Goal: Task Accomplishment & Management: Use online tool/utility

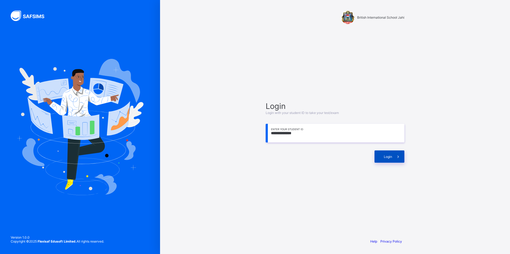
type input "**********"
click at [381, 154] on div "Login" at bounding box center [389, 157] width 30 height 12
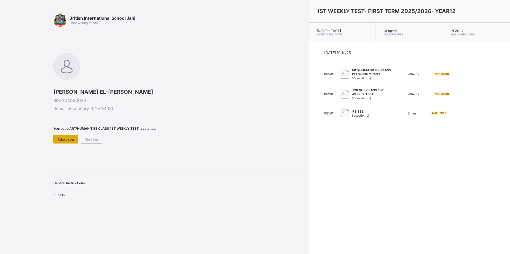
click at [63, 139] on span "Take paper" at bounding box center [65, 140] width 17 height 4
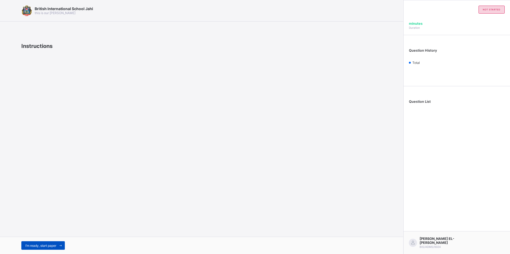
click at [56, 245] on span "I’m ready, start paper" at bounding box center [40, 246] width 31 height 4
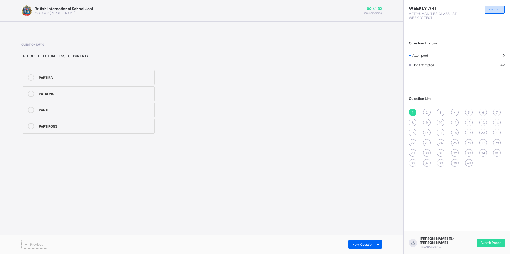
drag, startPoint x: 64, startPoint y: 82, endPoint x: 182, endPoint y: 122, distance: 124.1
click at [66, 83] on label "PARTIRA" at bounding box center [89, 77] width 132 height 15
click at [490, 246] on div "Submit Paper" at bounding box center [491, 243] width 28 height 9
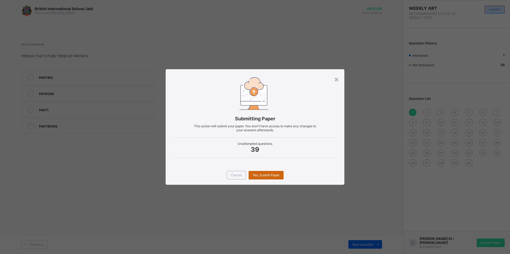
click at [269, 173] on div "Yes, Submit Paper" at bounding box center [266, 175] width 35 height 9
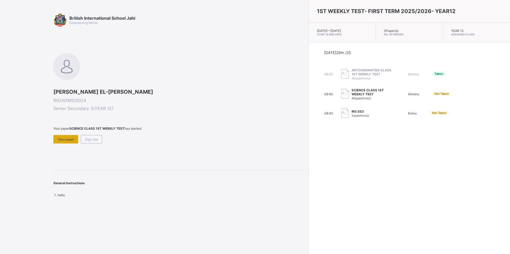
click at [59, 139] on span "Take paper" at bounding box center [65, 140] width 17 height 4
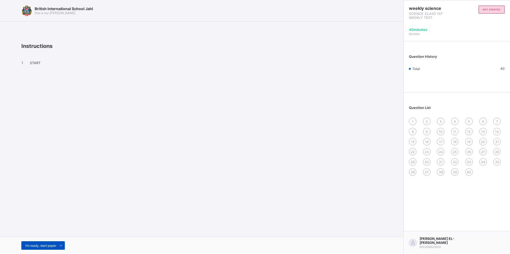
click at [54, 245] on span "I’m ready, start paper" at bounding box center [40, 246] width 31 height 4
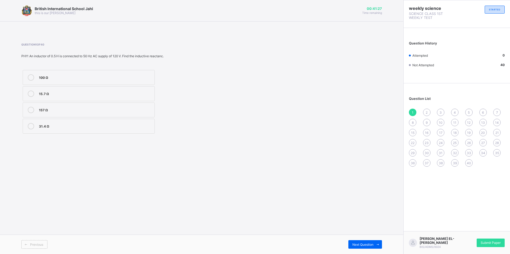
drag, startPoint x: 357, startPoint y: 216, endPoint x: 348, endPoint y: 240, distance: 26.4
click at [348, 240] on div "British International School Jahi this is our [PERSON_NAME] 00:41:27 Time remai…" at bounding box center [201, 127] width 403 height 254
drag, startPoint x: 348, startPoint y: 240, endPoint x: 363, endPoint y: 245, distance: 15.4
click at [363, 245] on span "Next Question" at bounding box center [362, 245] width 21 height 4
click at [356, 245] on span "Next Question" at bounding box center [362, 245] width 21 height 4
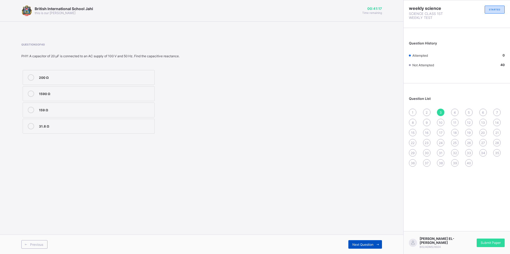
click at [356, 245] on span "Next Question" at bounding box center [362, 245] width 21 height 4
click at [199, 185] on div "British International School Jahi this is our [PERSON_NAME] 00:41:14 Time remai…" at bounding box center [201, 127] width 403 height 254
click at [101, 108] on div "integration of rational functions" at bounding box center [95, 109] width 113 height 5
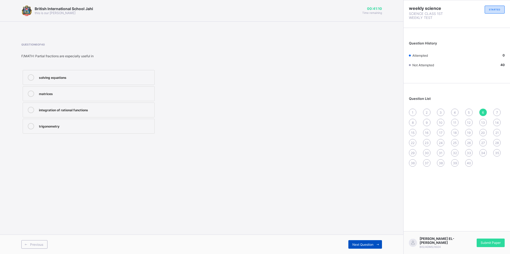
click at [360, 245] on span "Next Question" at bounding box center [362, 245] width 21 height 4
drag, startPoint x: 38, startPoint y: 58, endPoint x: 50, endPoint y: 56, distance: 12.4
click at [50, 56] on div "F/MATH: If the denominator is already factorized, the next step in partial frac…" at bounding box center [133, 56] width 225 height 4
click at [166, 64] on div "Question 7 of 40 F/MATH: If the denominator is already factorized, the next ste…" at bounding box center [133, 89] width 225 height 92
click at [355, 246] on span "Next Question" at bounding box center [362, 245] width 21 height 4
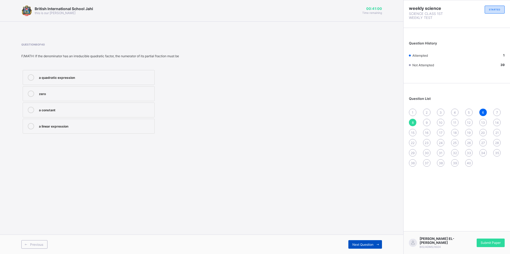
click at [355, 246] on span "Next Question" at bounding box center [362, 245] width 21 height 4
click at [355, 243] on span "Next Question" at bounding box center [362, 245] width 21 height 4
click at [194, 47] on span at bounding box center [133, 50] width 225 height 8
click at [96, 141] on div "Fertilization" at bounding box center [95, 141] width 113 height 5
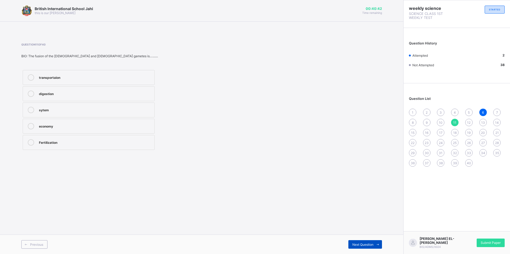
click at [364, 245] on span "Next Question" at bounding box center [362, 245] width 21 height 4
click at [75, 110] on div "ovary" at bounding box center [95, 109] width 113 height 5
click at [356, 244] on span "Next Question" at bounding box center [362, 245] width 21 height 4
click at [370, 247] on span "Next Question" at bounding box center [362, 245] width 21 height 4
click at [67, 143] on div "testes" at bounding box center [95, 141] width 113 height 5
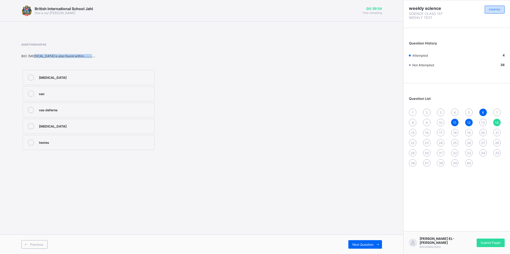
drag, startPoint x: 33, startPoint y: 57, endPoint x: 95, endPoint y: 54, distance: 62.5
click at [95, 54] on div "BIO: [MEDICAL_DATA] is also found within…..........." at bounding box center [133, 56] width 225 height 4
click at [218, 71] on div "[MEDICAL_DATA] sac vas deferns [MEDICAL_DATA] testes" at bounding box center [133, 110] width 225 height 83
click at [202, 78] on div "[MEDICAL_DATA] sac vas deferns [MEDICAL_DATA] testes" at bounding box center [133, 110] width 225 height 83
click at [2, 99] on div "British International School Jahi this is our [PERSON_NAME] 00:39:52 Time remai…" at bounding box center [201, 127] width 403 height 254
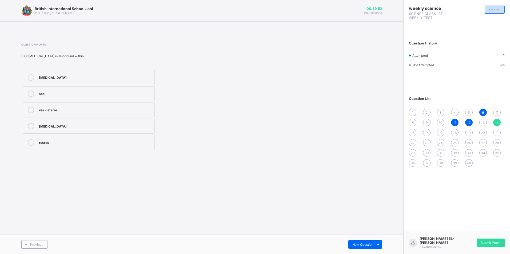
click at [3, 101] on div "British International School Jahi this is our [PERSON_NAME] 00:39:52 Time remai…" at bounding box center [201, 127] width 403 height 254
click at [211, 115] on div "[MEDICAL_DATA] sac vas deferns [MEDICAL_DATA] testes" at bounding box center [133, 110] width 225 height 83
click at [66, 106] on label "vas deferns" at bounding box center [89, 110] width 132 height 15
click at [51, 146] on label "testes" at bounding box center [89, 142] width 132 height 15
click at [372, 247] on span "Next Question" at bounding box center [362, 245] width 21 height 4
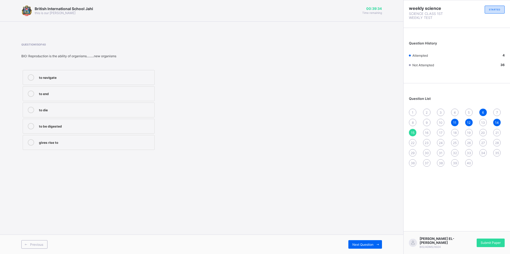
click at [76, 142] on div "gives rise to" at bounding box center [95, 141] width 113 height 5
click at [366, 247] on div "Next Question" at bounding box center [365, 245] width 34 height 9
click at [56, 109] on div ". are" at bounding box center [95, 109] width 113 height 5
click at [375, 243] on span at bounding box center [377, 245] width 9 height 9
click at [108, 112] on div "He said that he was tired." at bounding box center [95, 110] width 113 height 6
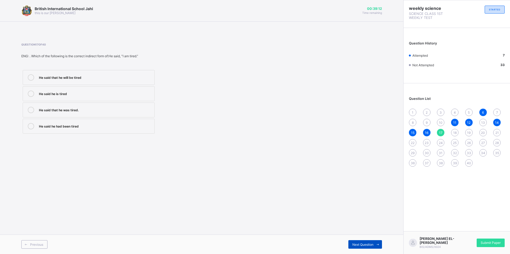
click at [363, 244] on span "Next Question" at bounding box center [362, 245] width 21 height 4
click at [362, 244] on span "Next Question" at bounding box center [362, 245] width 21 height 4
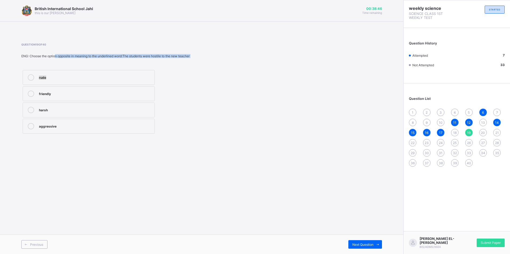
drag, startPoint x: 49, startPoint y: 59, endPoint x: 56, endPoint y: 54, distance: 8.3
click at [56, 54] on div "Question 19 of 40 ENG: Choose the option opposite in meaning to the underlined …" at bounding box center [133, 89] width 225 height 92
drag, startPoint x: 56, startPoint y: 54, endPoint x: 145, endPoint y: 38, distance: 90.5
click at [145, 38] on div "Question 19 of 40 ENG: Choose the option opposite in meaning to the underlined …" at bounding box center [201, 89] width 361 height 108
click at [57, 94] on div "friendly" at bounding box center [95, 93] width 113 height 5
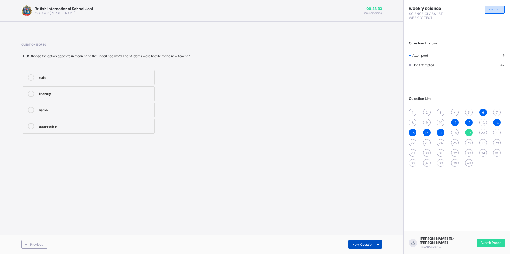
click at [374, 243] on span at bounding box center [377, 245] width 9 height 9
click at [471, 164] on div "40" at bounding box center [468, 162] width 7 height 7
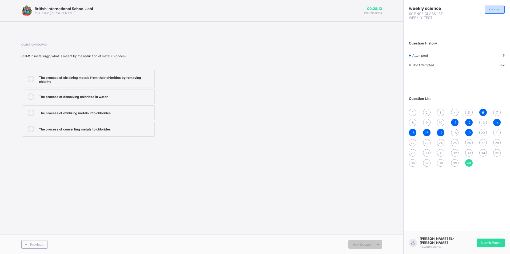
click at [141, 77] on div "The process of obtaining metals from their chlorides by removing chlorine" at bounding box center [95, 78] width 113 height 9
click at [38, 247] on div "Previous" at bounding box center [34, 245] width 26 height 9
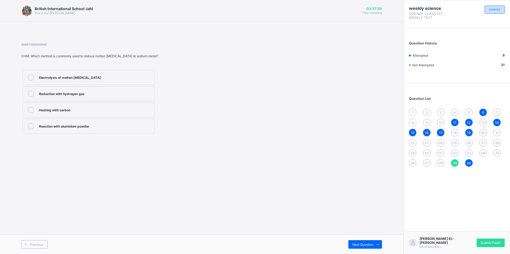
click at [101, 78] on div "Electrolysis of molten [MEDICAL_DATA]" at bounding box center [95, 76] width 113 height 5
click at [38, 246] on span "Previous" at bounding box center [36, 245] width 13 height 4
click at [37, 58] on div "Question 38 of 40 CHM: The balanced equation for roasting zinc sulphide is: 2Zn…" at bounding box center [133, 89] width 225 height 92
click at [153, 54] on span at bounding box center [133, 50] width 225 height 8
click at [128, 130] on label "2ZnS + 3O₂ → 2ZnO + 2SO₂" at bounding box center [89, 126] width 132 height 15
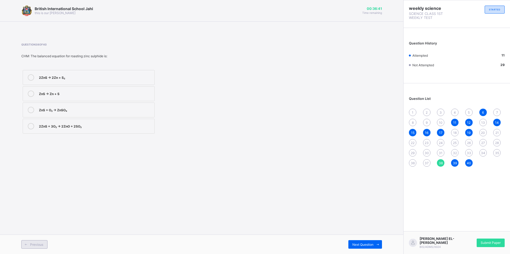
click at [33, 242] on div "Previous" at bounding box center [34, 245] width 26 height 9
drag, startPoint x: 37, startPoint y: 54, endPoint x: 88, endPoint y: 51, distance: 50.5
click at [88, 51] on div "Question 37 of 40 CHM: Which of the following equations correctly represents th…" at bounding box center [133, 89] width 225 height 92
drag, startPoint x: 88, startPoint y: 51, endPoint x: 209, endPoint y: 48, distance: 121.1
click at [209, 48] on span at bounding box center [133, 50] width 225 height 8
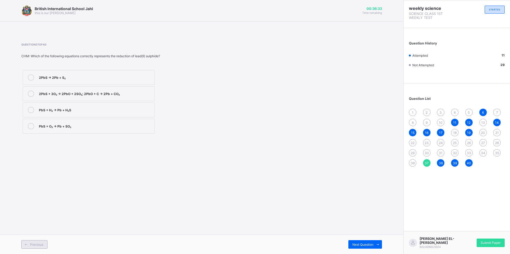
click at [38, 244] on span "Previous" at bounding box center [36, 245] width 13 height 4
click at [90, 95] on div "Cations" at bounding box center [95, 93] width 113 height 5
click at [37, 245] on span "Previous" at bounding box center [36, 245] width 13 height 4
click at [67, 127] on div "genes" at bounding box center [95, 125] width 113 height 5
click at [41, 246] on span "Previous" at bounding box center [36, 245] width 13 height 4
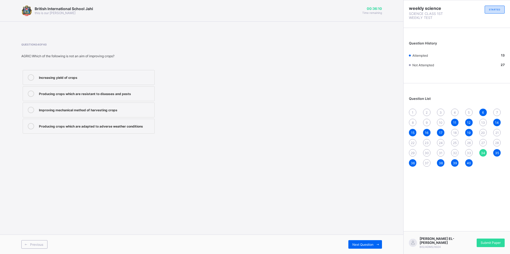
click at [83, 127] on div "Producing crops which are adapted to adverse weather conditions" at bounding box center [95, 125] width 113 height 5
click at [43, 247] on span "Previous" at bounding box center [36, 245] width 13 height 4
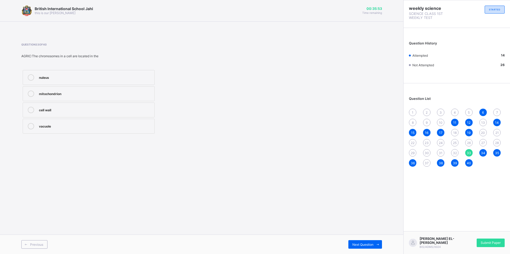
click at [54, 80] on div "nuleus" at bounding box center [95, 77] width 113 height 6
click at [36, 245] on span "Previous" at bounding box center [36, 245] width 13 height 4
drag, startPoint x: 53, startPoint y: 57, endPoint x: 147, endPoint y: 53, distance: 94.0
click at [147, 53] on div "Question 32 of 40 AGRIC:The branch of crop production which is normally concern…" at bounding box center [133, 89] width 225 height 92
drag, startPoint x: 147, startPoint y: 53, endPoint x: 218, endPoint y: 98, distance: 84.5
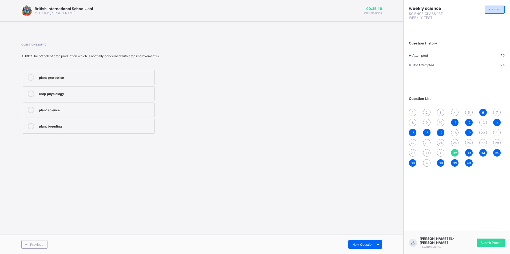
click at [220, 97] on div "plant protection crop physiology plant science plant breeding" at bounding box center [133, 102] width 225 height 66
drag, startPoint x: 58, startPoint y: 233, endPoint x: 30, endPoint y: 208, distance: 36.9
click at [30, 208] on div "British International School Jahi this is our [PERSON_NAME] 00:35:43 Time remai…" at bounding box center [201, 127] width 403 height 254
click at [31, 245] on span "Previous" at bounding box center [36, 245] width 13 height 4
click at [122, 78] on div "recessiveness" at bounding box center [95, 76] width 113 height 5
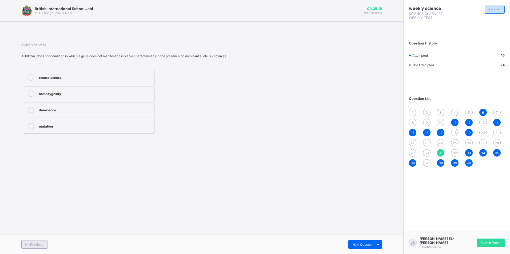
click at [30, 246] on span "Previous" at bounding box center [36, 245] width 13 height 4
click at [69, 75] on div "To promote accountability" at bounding box center [95, 76] width 113 height 5
click at [43, 247] on div "Previous" at bounding box center [34, 245] width 26 height 9
click at [70, 78] on div "Disunity" at bounding box center [95, 76] width 113 height 5
click at [39, 246] on span "Previous" at bounding box center [36, 245] width 13 height 4
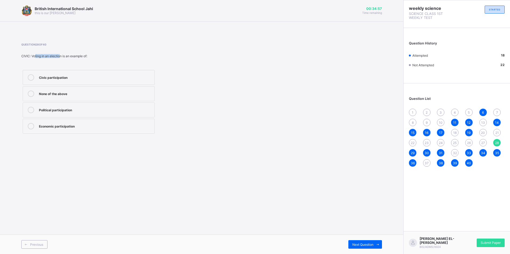
drag, startPoint x: 35, startPoint y: 58, endPoint x: 61, endPoint y: 55, distance: 25.5
click at [61, 55] on div "CIVIC: Voting in an election is an example of:" at bounding box center [133, 56] width 225 height 4
drag, startPoint x: 61, startPoint y: 55, endPoint x: 154, endPoint y: 65, distance: 94.2
click at [154, 65] on div "Question 28 of 40 CIVIC: Voting in an election is an example of: Civic particip…" at bounding box center [133, 89] width 225 height 92
click at [71, 114] on label "Political participation" at bounding box center [89, 110] width 132 height 15
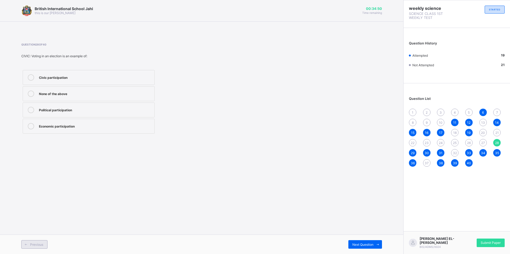
click at [32, 246] on span "Previous" at bounding box center [36, 245] width 13 height 4
click at [70, 111] on div "Economic participation" at bounding box center [95, 109] width 113 height 5
click at [32, 246] on span "Previous" at bounding box center [36, 245] width 13 height 4
click at [83, 126] on div "Social participation" at bounding box center [95, 125] width 113 height 5
click at [32, 243] on span "Previous" at bounding box center [36, 245] width 13 height 4
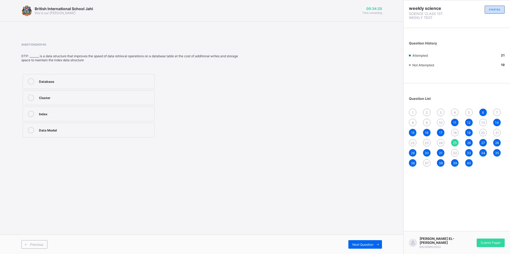
click at [70, 115] on div "Index" at bounding box center [95, 113] width 113 height 5
click at [45, 246] on div "Previous" at bounding box center [34, 245] width 26 height 9
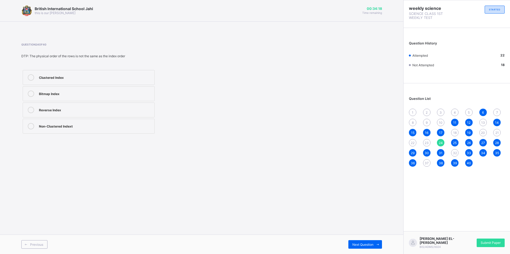
click at [54, 126] on div "Non-Clustered Indext" at bounding box center [95, 125] width 113 height 5
click at [35, 242] on div "Previous" at bounding box center [34, 245] width 26 height 9
click at [78, 125] on div "Clustered Index" at bounding box center [95, 125] width 113 height 5
click at [64, 80] on div "Primary Index" at bounding box center [95, 77] width 113 height 6
click at [43, 244] on div "Previous" at bounding box center [34, 245] width 26 height 9
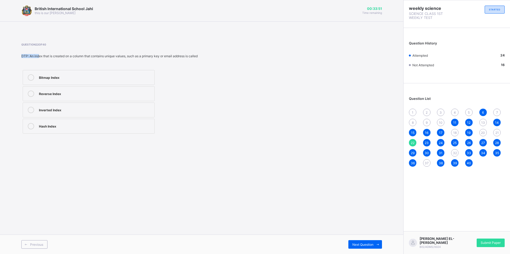
drag, startPoint x: 47, startPoint y: 56, endPoint x: 73, endPoint y: 54, distance: 25.7
click at [73, 54] on div "DTP: An index that is created on a column that contains unique values, such as …" at bounding box center [133, 56] width 225 height 4
drag, startPoint x: 73, startPoint y: 54, endPoint x: 122, endPoint y: 63, distance: 49.9
click at [122, 63] on div "Question 22 of 40 DTP: An index that is created on a column that contains uniqu…" at bounding box center [133, 89] width 225 height 92
click at [43, 242] on div "Previous" at bounding box center [34, 245] width 26 height 9
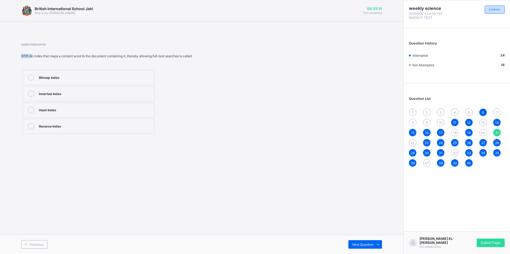
drag, startPoint x: 31, startPoint y: 57, endPoint x: 51, endPoint y: 52, distance: 20.6
click at [51, 52] on div "Question 21 of 40 DTP: An index that maps a content word to the document contai…" at bounding box center [133, 89] width 225 height 92
click at [217, 96] on div "Bitmap Index Inverted Index Hash Index Reverse Index" at bounding box center [133, 102] width 225 height 66
drag, startPoint x: 34, startPoint y: 56, endPoint x: 39, endPoint y: 56, distance: 5.1
click at [39, 56] on div "DTP: An index that maps a content word to the document containing it, thereby a…" at bounding box center [133, 56] width 225 height 4
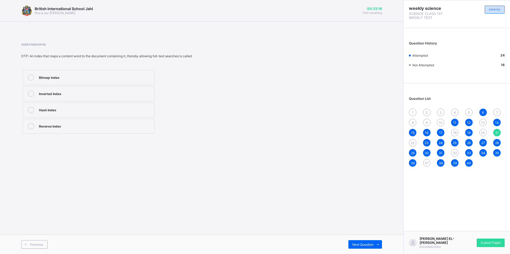
drag, startPoint x: 39, startPoint y: 56, endPoint x: 134, endPoint y: 38, distance: 96.9
click at [134, 38] on div "Question 21 of 40 DTP: An index that maps a content word to the document contai…" at bounding box center [201, 89] width 361 height 108
click at [37, 243] on span "Previous" at bounding box center [36, 245] width 13 height 4
click at [83, 77] on div "Adjective modifier" at bounding box center [95, 76] width 113 height 5
click at [40, 246] on span "Previous" at bounding box center [36, 245] width 13 height 4
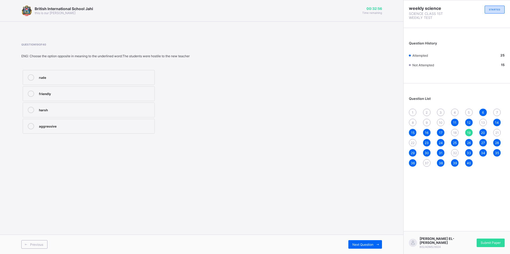
drag, startPoint x: 40, startPoint y: 246, endPoint x: 225, endPoint y: 142, distance: 211.7
click at [225, 142] on div "Question 19 of 40 ENG: Choose the option opposite in meaning to the underlined …" at bounding box center [201, 89] width 361 height 108
click at [27, 246] on icon at bounding box center [26, 244] width 4 height 3
click at [25, 245] on icon at bounding box center [26, 244] width 4 height 3
click at [355, 245] on span "Next Question" at bounding box center [362, 245] width 21 height 4
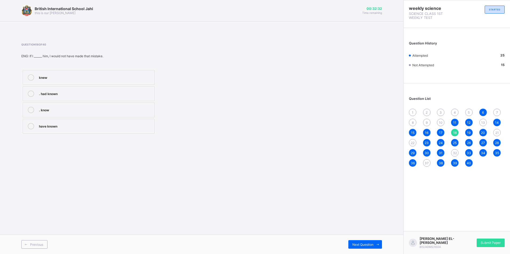
click at [73, 79] on div "knew" at bounding box center [95, 76] width 113 height 5
drag, startPoint x: 57, startPoint y: 212, endPoint x: 45, endPoint y: 204, distance: 14.7
click at [45, 204] on div "British International School Jahi this is our [PERSON_NAME] 00:32:29 Time remai…" at bounding box center [201, 127] width 403 height 254
click at [40, 245] on span "Previous" at bounding box center [36, 245] width 13 height 4
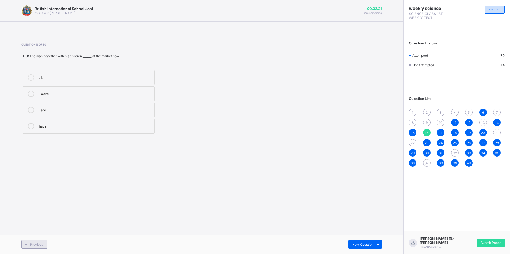
click at [40, 245] on span "Previous" at bounding box center [36, 245] width 13 height 4
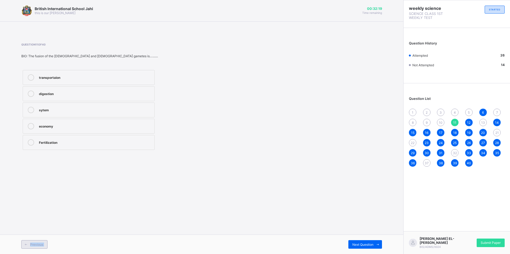
click at [40, 245] on span "Previous" at bounding box center [36, 245] width 13 height 4
drag, startPoint x: 40, startPoint y: 245, endPoint x: 267, endPoint y: 125, distance: 257.5
click at [267, 125] on div "Question 10 of 40 F/MATH: The expression of a rational function into simpler fr…" at bounding box center [201, 89] width 361 height 92
click at [95, 78] on div "Resolution into partial fractions" at bounding box center [95, 76] width 113 height 5
drag, startPoint x: 45, startPoint y: 231, endPoint x: 21, endPoint y: 200, distance: 39.6
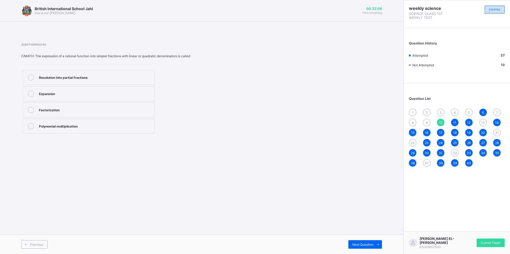
click at [21, 200] on div "British International School Jahi this is our [PERSON_NAME] 00:32:06 Time remai…" at bounding box center [201, 127] width 403 height 254
click at [36, 245] on span "Previous" at bounding box center [36, 245] width 13 height 4
click at [37, 245] on span "Previous" at bounding box center [36, 245] width 13 height 4
click at [40, 249] on div "Previous" at bounding box center [34, 245] width 26 height 9
click at [178, 176] on div "British International School Jahi this is our [PERSON_NAME] 00:31:43 Time remai…" at bounding box center [201, 127] width 403 height 254
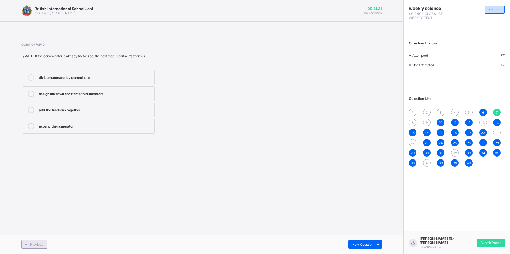
click at [42, 245] on span "Previous" at bounding box center [36, 245] width 13 height 4
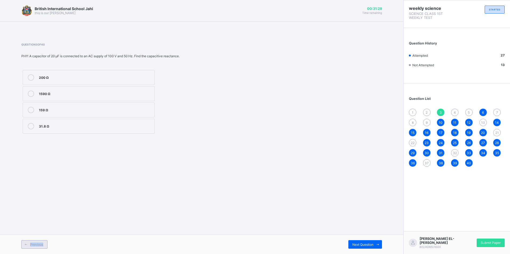
click at [42, 245] on span "Previous" at bounding box center [36, 245] width 13 height 4
click at [230, 86] on div "100 Ω 15.7 Ω 157 Ω 31.4 Ω" at bounding box center [133, 102] width 225 height 66
click at [64, 109] on div "157 Ω" at bounding box center [95, 109] width 113 height 5
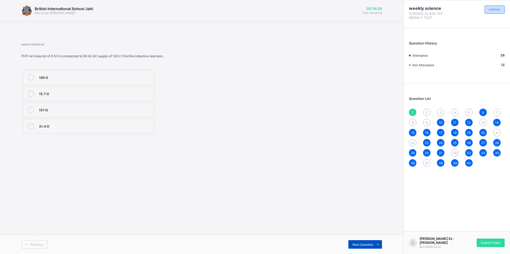
click at [361, 246] on span "Next Question" at bounding box center [362, 245] width 21 height 4
click at [26, 245] on icon at bounding box center [26, 244] width 4 height 3
click at [377, 245] on icon at bounding box center [378, 244] width 4 height 3
click at [366, 244] on span "Next Question" at bounding box center [362, 245] width 21 height 4
drag, startPoint x: 366, startPoint y: 244, endPoint x: 228, endPoint y: 197, distance: 145.7
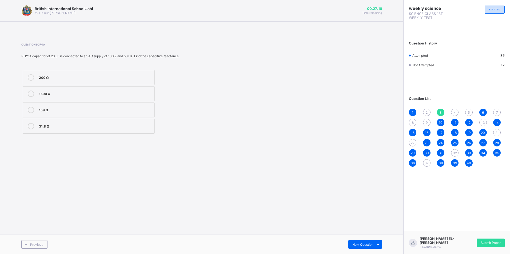
click at [228, 197] on div "British International School Jahi this is our [PERSON_NAME] 00:27:16 Time remai…" at bounding box center [201, 127] width 403 height 254
drag, startPoint x: 59, startPoint y: 57, endPoint x: 54, endPoint y: 54, distance: 5.6
click at [54, 54] on div "PHY: A capacitor of 20 μF is connected to an AC supply of 100 V and 50 Hz. Find…" at bounding box center [133, 56] width 225 height 4
drag, startPoint x: 54, startPoint y: 54, endPoint x: 54, endPoint y: 62, distance: 7.7
click at [54, 62] on div "Question 3 of 40 PHY: A capacitor of 20 μF is connected to an AC supply of 100 …" at bounding box center [133, 89] width 225 height 92
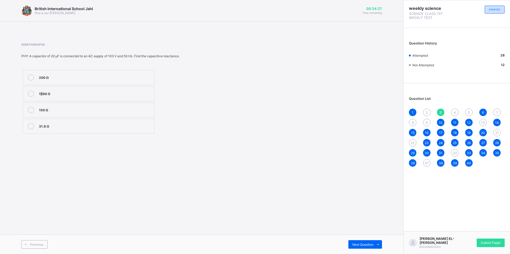
click at [42, 98] on label "1590 Ω" at bounding box center [89, 93] width 132 height 15
click at [113, 89] on label "1590 Ω" at bounding box center [89, 93] width 132 height 15
click at [353, 245] on span "Next Question" at bounding box center [362, 245] width 21 height 4
click at [183, 51] on span at bounding box center [133, 50] width 225 height 8
click at [88, 93] on div "Lags the voltage by 90°" at bounding box center [95, 93] width 113 height 5
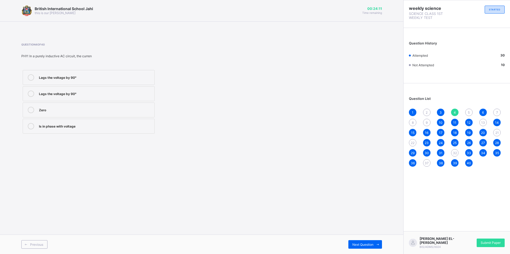
click at [104, 81] on label "Lags the voltage by 90°" at bounding box center [89, 77] width 132 height 15
click at [375, 244] on span at bounding box center [377, 245] width 9 height 9
click at [37, 247] on div "Previous" at bounding box center [34, 245] width 26 height 9
click at [355, 247] on div "Next Question" at bounding box center [365, 245] width 34 height 9
click at [38, 245] on span "Previous" at bounding box center [36, 245] width 13 height 4
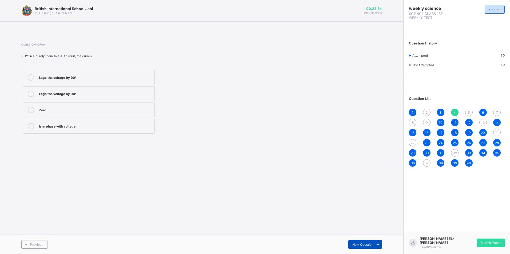
click at [373, 243] on span "Next Question" at bounding box center [362, 245] width 21 height 4
click at [79, 125] on div "Leads the voltage by 90°" at bounding box center [95, 125] width 113 height 5
click at [351, 244] on div "Next Question" at bounding box center [365, 245] width 34 height 9
drag, startPoint x: 428, startPoint y: 163, endPoint x: 426, endPoint y: 178, distance: 14.8
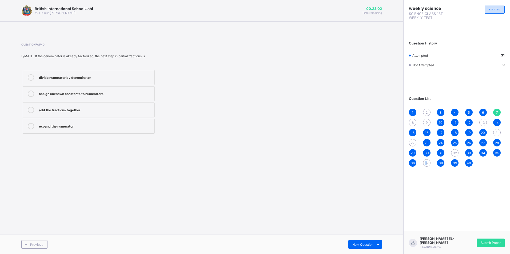
click at [426, 178] on div "weekly science SCIENCE CLASS 1ST WEEKLY TEST STARTED Question History Attempted…" at bounding box center [456, 127] width 107 height 254
drag, startPoint x: 426, startPoint y: 178, endPoint x: 425, endPoint y: 165, distance: 13.6
click at [425, 165] on span "37" at bounding box center [427, 163] width 4 height 4
click at [111, 91] on div "2PbS + 3O₂ → 2PbO + 2SO₂; 2PbO + C → 2Pb + CO₂" at bounding box center [95, 93] width 113 height 5
drag, startPoint x: 457, startPoint y: 154, endPoint x: 449, endPoint y: 151, distance: 8.6
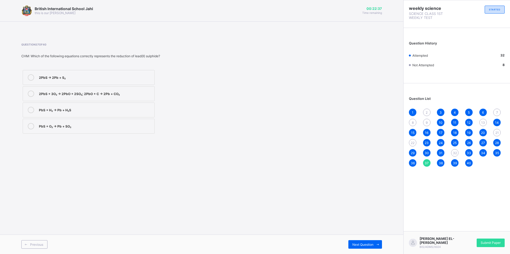
click at [457, 154] on div "32" at bounding box center [454, 152] width 7 height 7
click at [412, 143] on span "22" at bounding box center [413, 143] width 4 height 4
click at [429, 123] on div "9" at bounding box center [426, 122] width 7 height 7
click at [99, 130] on label "linear expressions" at bounding box center [89, 126] width 132 height 15
click at [411, 122] on div "8" at bounding box center [412, 122] width 7 height 7
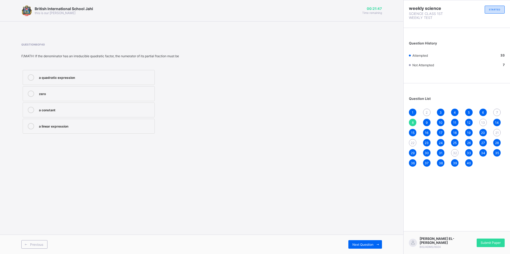
click at [93, 77] on div "a quadratic expression" at bounding box center [95, 76] width 113 height 5
click at [498, 114] on span "7" at bounding box center [497, 113] width 2 height 4
click at [427, 113] on span "2" at bounding box center [427, 113] width 2 height 4
click at [412, 111] on span "1" at bounding box center [413, 113] width 2 height 4
click at [360, 242] on div "Previous Next Question" at bounding box center [201, 244] width 403 height 19
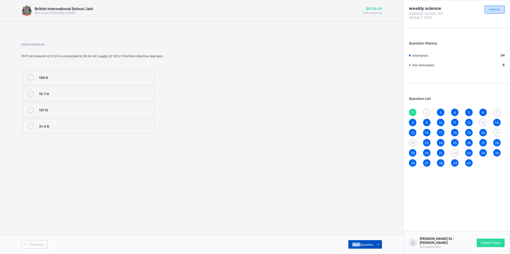
drag, startPoint x: 360, startPoint y: 242, endPoint x: 360, endPoint y: 247, distance: 5.1
click at [360, 247] on div "Next Question" at bounding box center [365, 245] width 34 height 9
click at [215, 146] on div "British International School Jahi this is our [PERSON_NAME] 00:20:23 Time remai…" at bounding box center [201, 127] width 403 height 254
drag, startPoint x: 427, startPoint y: 168, endPoint x: 426, endPoint y: 164, distance: 4.3
drag, startPoint x: 426, startPoint y: 164, endPoint x: 434, endPoint y: 182, distance: 19.9
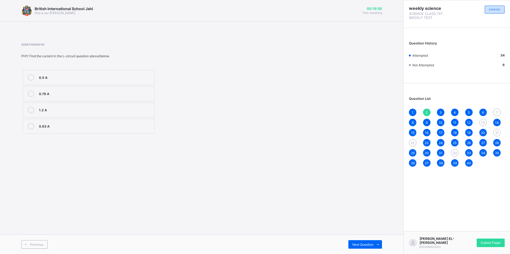
click at [435, 184] on div "weekly science SCIENCE CLASS 1ST WEEKLY TEST STARTED Question History Attempted…" at bounding box center [456, 127] width 107 height 254
click at [427, 163] on span "37" at bounding box center [427, 163] width 4 height 4
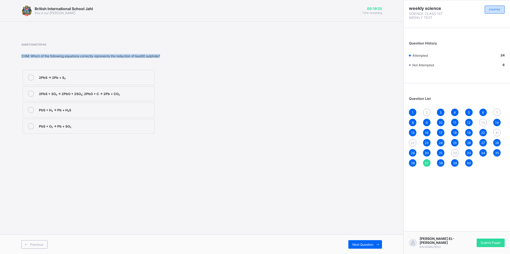
drag, startPoint x: 80, startPoint y: 54, endPoint x: 184, endPoint y: 57, distance: 104.6
click at [184, 57] on div "Question 37 of 40 CHM: Which of the following equations correctly represents th…" at bounding box center [133, 89] width 225 height 92
drag, startPoint x: 184, startPoint y: 57, endPoint x: 203, endPoint y: 91, distance: 38.3
click at [202, 91] on div "2PbS → 2Pb + S₂ 2PbS + 3O₂ → 2PbO + 2SO₂; 2PbO + C → 2Pb + CO₂ PbS + H₂ → Pb + …" at bounding box center [133, 102] width 225 height 66
click at [414, 142] on span "22" at bounding box center [413, 143] width 4 height 4
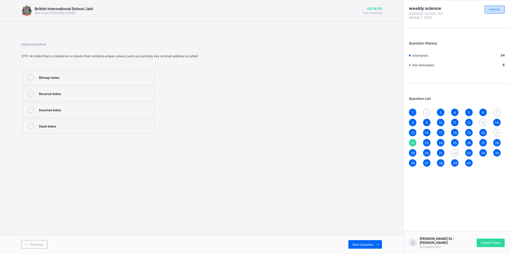
click at [427, 113] on span "2" at bounding box center [427, 113] width 2 height 4
click at [36, 243] on span "Previous" at bounding box center [36, 245] width 13 height 4
click at [358, 243] on span "Next Question" at bounding box center [362, 245] width 21 height 4
click at [497, 111] on span "7" at bounding box center [497, 113] width 2 height 4
drag, startPoint x: 95, startPoint y: 95, endPoint x: 254, endPoint y: 109, distance: 160.1
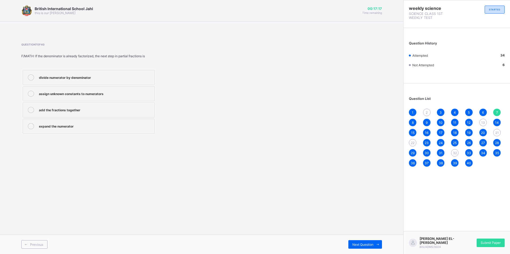
click at [254, 109] on div "Question 7 of 40 F/MATH: If the denominator is already factorized, the next ste…" at bounding box center [201, 89] width 361 height 92
click at [111, 79] on div "divide numerator by denominator" at bounding box center [95, 76] width 113 height 5
click at [482, 122] on span "13" at bounding box center [483, 123] width 4 height 4
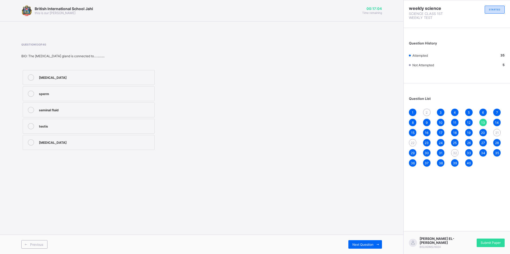
click at [114, 54] on span at bounding box center [133, 50] width 225 height 8
click at [496, 131] on span "21" at bounding box center [496, 133] width 3 height 4
click at [94, 81] on label "Bitmap Index" at bounding box center [89, 77] width 132 height 15
click at [483, 124] on span "13" at bounding box center [483, 123] width 4 height 4
drag, startPoint x: 100, startPoint y: 123, endPoint x: 220, endPoint y: 134, distance: 120.2
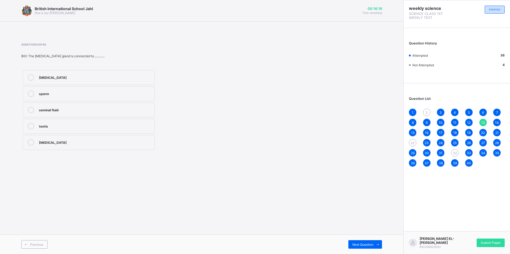
drag, startPoint x: 220, startPoint y: 134, endPoint x: 176, endPoint y: 86, distance: 65.0
click at [176, 86] on div "[MEDICAL_DATA] sperm seminal fluid testis [MEDICAL_DATA]" at bounding box center [133, 110] width 225 height 83
click at [424, 113] on div "2" at bounding box center [426, 112] width 7 height 7
click at [74, 115] on label "1.2 A" at bounding box center [89, 110] width 132 height 15
click at [414, 144] on span "22" at bounding box center [413, 143] width 4 height 4
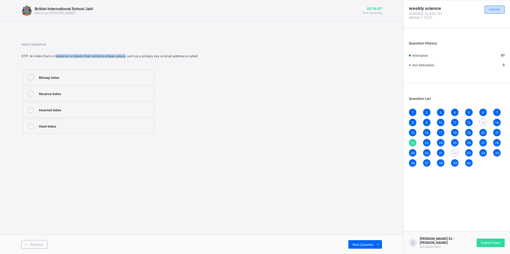
drag, startPoint x: 57, startPoint y: 55, endPoint x: 126, endPoint y: 55, distance: 69.3
click at [126, 55] on div "DTP: An index that is created on a column that contains unique values, such as …" at bounding box center [133, 56] width 225 height 4
click at [232, 98] on div "Bitmap Index Reverse Index Inverted Index Hash Index" at bounding box center [133, 102] width 225 height 66
click at [102, 79] on div "Bitmap Index" at bounding box center [95, 76] width 113 height 5
click at [482, 121] on span "13" at bounding box center [483, 123] width 4 height 4
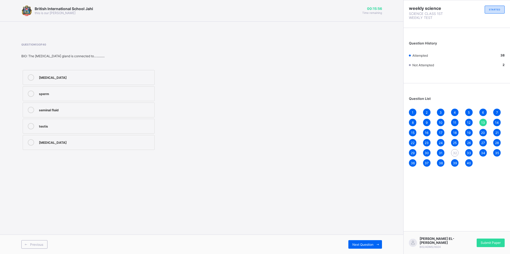
click at [497, 123] on span "14" at bounding box center [497, 123] width 4 height 4
click at [498, 132] on span "21" at bounding box center [496, 133] width 3 height 4
click at [62, 109] on div "Hash Index" at bounding box center [95, 109] width 113 height 5
click at [482, 123] on span "13" at bounding box center [483, 123] width 4 height 4
click at [98, 129] on div "testis" at bounding box center [95, 126] width 113 height 6
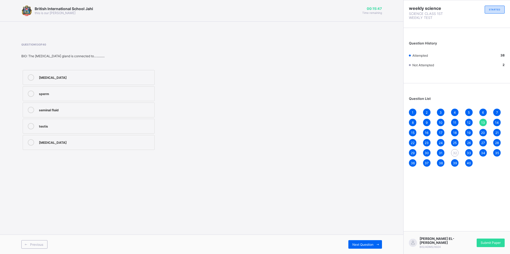
click at [453, 154] on span "32" at bounding box center [455, 153] width 4 height 4
drag, startPoint x: 41, startPoint y: 55, endPoint x: 66, endPoint y: 55, distance: 25.3
click at [66, 55] on div "AGRIC:The branch of crop production which is normally concerned with crop impro…" at bounding box center [133, 56] width 225 height 4
click at [90, 95] on div "crop physiology" at bounding box center [95, 93] width 113 height 5
click at [496, 247] on div "Submit Paper" at bounding box center [491, 243] width 28 height 9
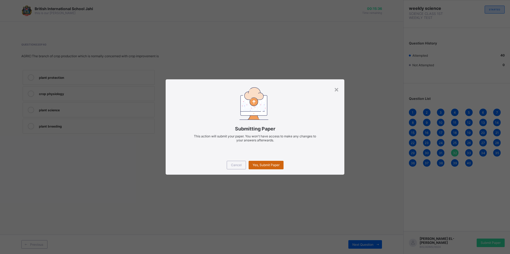
click at [262, 165] on span "Yes, Submit Paper" at bounding box center [266, 165] width 27 height 4
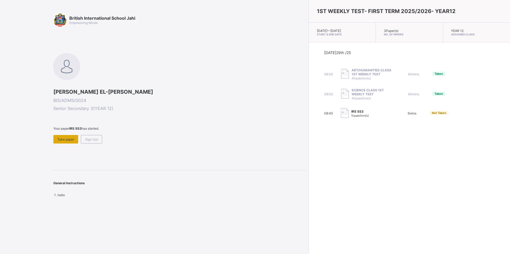
click at [72, 141] on span "Take paper" at bounding box center [65, 140] width 17 height 4
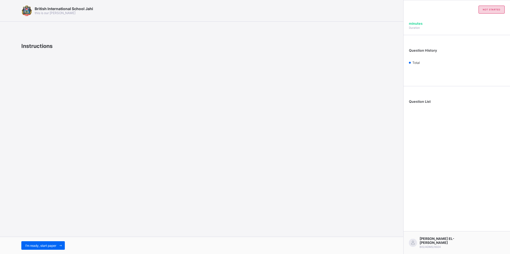
click at [58, 240] on div "I’m ready, start paper" at bounding box center [201, 245] width 403 height 17
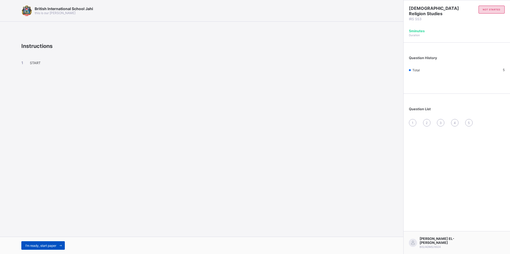
click at [58, 244] on span at bounding box center [60, 246] width 9 height 9
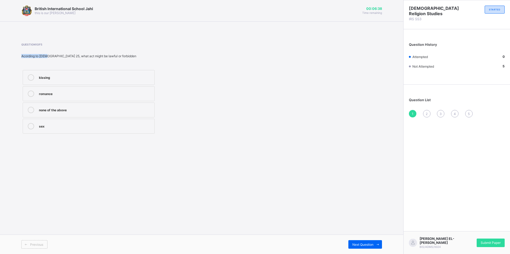
drag, startPoint x: 46, startPoint y: 58, endPoint x: 103, endPoint y: 50, distance: 57.3
click at [103, 50] on div "Question 1 of 5 Acording to hadith 25, what act might be lawful or forbidden ki…" at bounding box center [133, 89] width 225 height 92
click at [226, 68] on div "Question 1 of 5 Acording to hadith 25, what act might be lawful or forbidden ki…" at bounding box center [133, 89] width 225 height 92
click at [78, 123] on label "sex" at bounding box center [89, 126] width 132 height 15
click at [366, 246] on span "Next Question" at bounding box center [362, 245] width 21 height 4
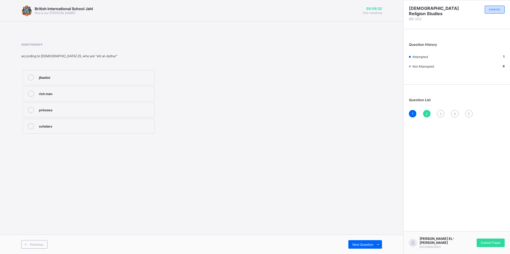
drag, startPoint x: 40, startPoint y: 55, endPoint x: 95, endPoint y: 51, distance: 54.5
click at [93, 50] on div "Question 2 of 5 according to [DEMOGRAPHIC_DATA] 25, who are "ahl al-duthur" jih…" at bounding box center [133, 89] width 225 height 92
click at [212, 71] on div "jihadist rich men princess scholars" at bounding box center [133, 102] width 225 height 66
click at [79, 90] on label "rich men" at bounding box center [89, 93] width 132 height 15
click at [366, 246] on span "Next Question" at bounding box center [362, 245] width 21 height 4
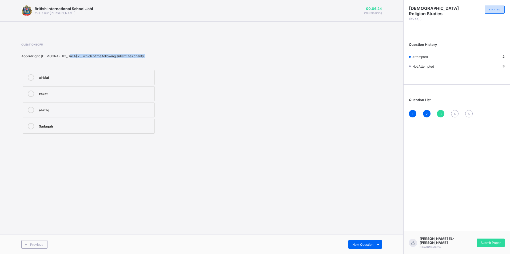
drag, startPoint x: 39, startPoint y: 59, endPoint x: 63, endPoint y: 55, distance: 24.3
click at [63, 55] on div "Question 3 of 5 According to [DEMOGRAPHIC_DATA] 25, which of the following subs…" at bounding box center [133, 89] width 225 height 92
click at [168, 53] on span at bounding box center [133, 50] width 225 height 8
click at [371, 244] on span "Next Question" at bounding box center [362, 245] width 21 height 4
drag, startPoint x: 26, startPoint y: 55, endPoint x: 93, endPoint y: 53, distance: 67.0
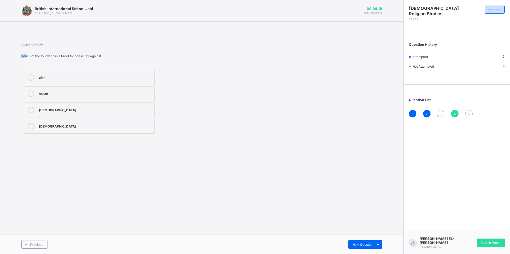
click at [93, 53] on div "Question 4 of 5 Which of the following is a Proof for oneself or against zikr […" at bounding box center [133, 89] width 225 height 92
click at [188, 50] on span at bounding box center [133, 50] width 225 height 8
click at [180, 66] on div "Question 4 of 5 Which of the following is a Proof for oneself or against zikr […" at bounding box center [133, 89] width 225 height 92
drag, startPoint x: 69, startPoint y: 127, endPoint x: 100, endPoint y: 133, distance: 31.5
click at [69, 127] on div "[DEMOGRAPHIC_DATA]" at bounding box center [95, 125] width 113 height 5
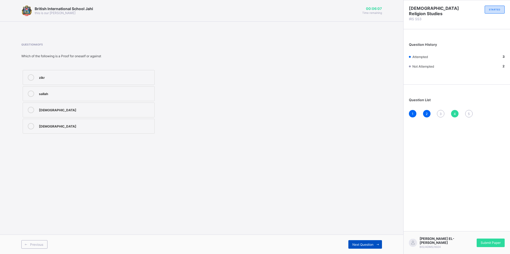
click at [356, 246] on span "Next Question" at bounding box center [362, 245] width 21 height 4
click at [86, 109] on div "clealiness" at bounding box center [95, 109] width 113 height 5
click at [441, 113] on span "3" at bounding box center [441, 114] width 2 height 4
click at [49, 126] on div "Sadaqah" at bounding box center [95, 125] width 113 height 5
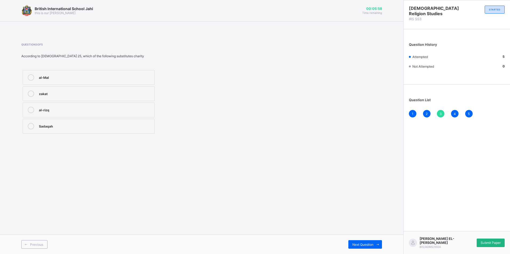
click at [489, 244] on span "Submit Paper" at bounding box center [491, 243] width 20 height 4
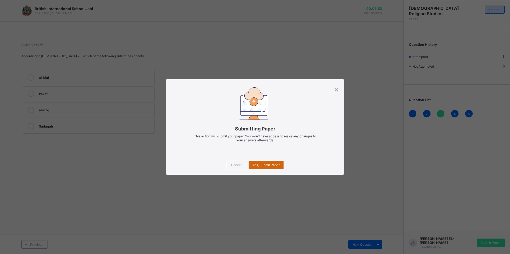
click at [261, 166] on span "Yes, Submit Paper" at bounding box center [266, 165] width 27 height 4
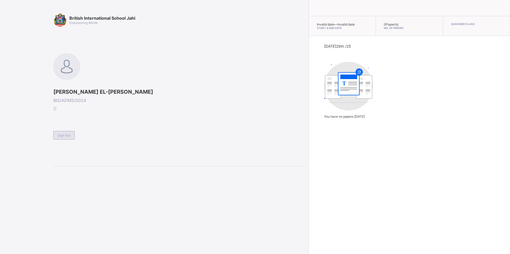
click at [70, 136] on span "Sign Out" at bounding box center [64, 136] width 13 height 4
